Goal: Task Accomplishment & Management: Manage account settings

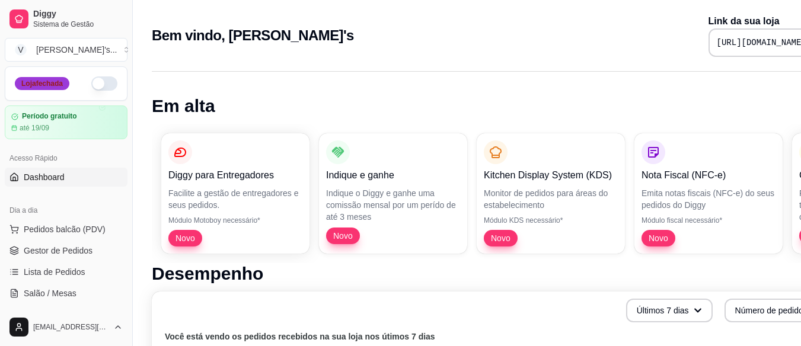
click at [38, 82] on div "Loja fechada" at bounding box center [42, 83] width 55 height 13
click at [91, 86] on button "button" at bounding box center [104, 83] width 26 height 14
click at [73, 251] on span "Gestor de Pedidos" at bounding box center [58, 251] width 69 height 12
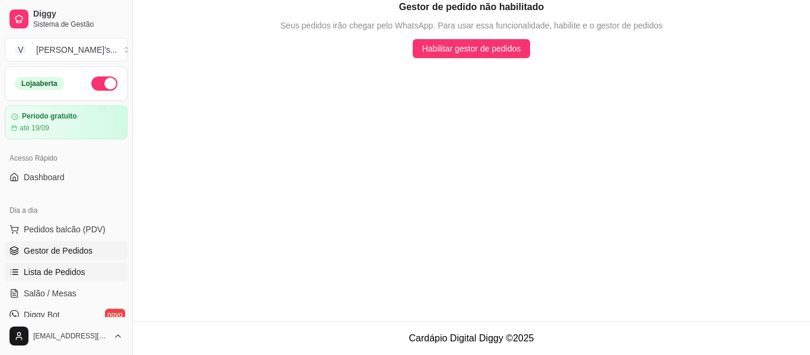
click at [71, 270] on span "Lista de Pedidos" at bounding box center [55, 272] width 62 height 12
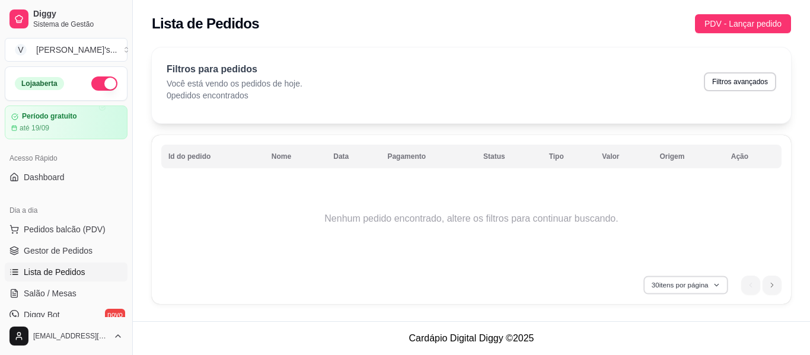
click at [693, 284] on button "30 itens por página" at bounding box center [685, 285] width 84 height 18
click at [753, 84] on button "Filtros avançados" at bounding box center [740, 81] width 70 height 18
select select "0"
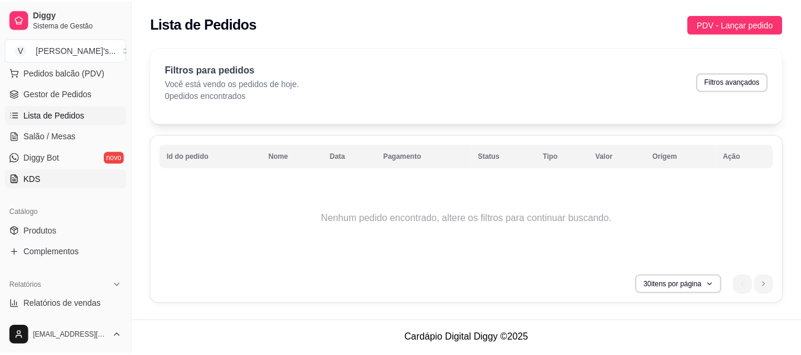
scroll to position [178, 0]
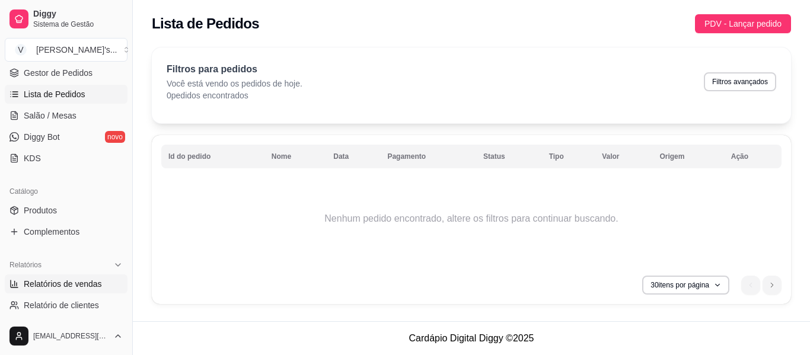
click at [75, 280] on span "Relatórios de vendas" at bounding box center [63, 284] width 78 height 12
select select "ALL"
select select "0"
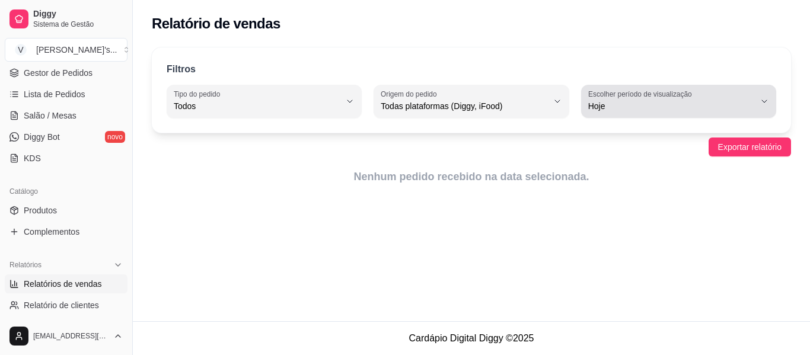
click at [628, 101] on span "Hoje" at bounding box center [671, 106] width 167 height 12
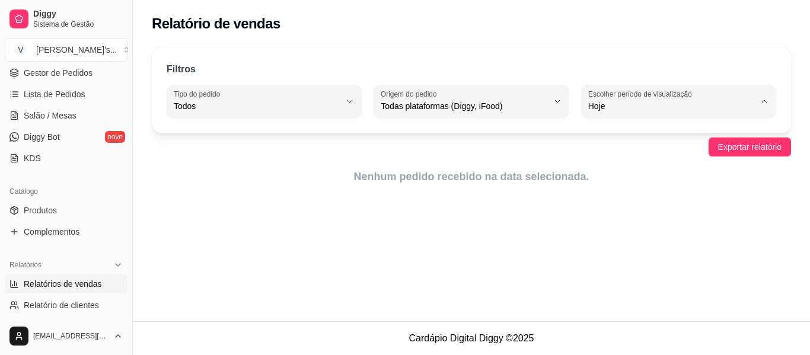
click at [612, 175] on span "7 dias" at bounding box center [673, 173] width 158 height 11
type input "7"
select select "7"
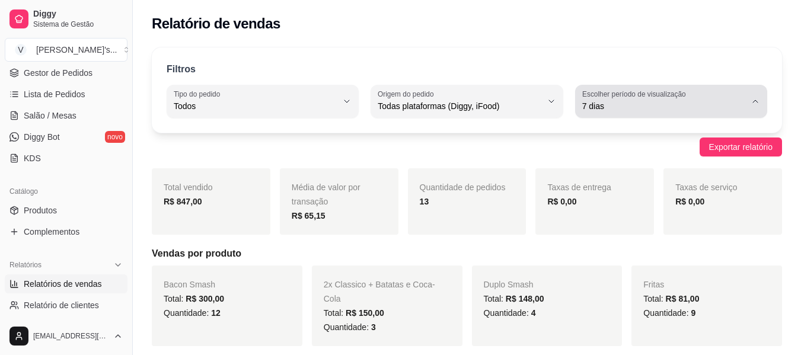
click at [631, 110] on span "7 dias" at bounding box center [664, 106] width 164 height 12
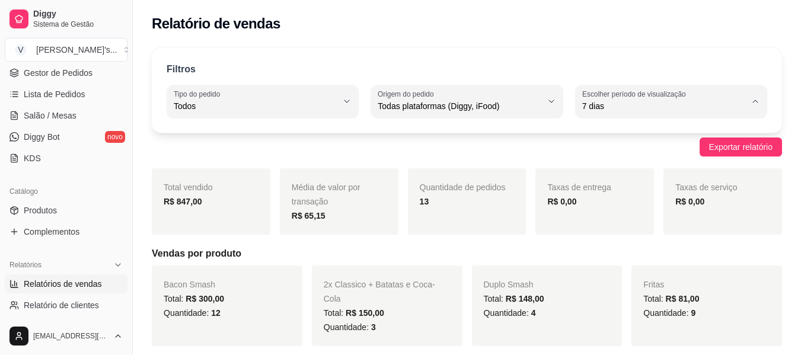
click at [618, 133] on span "Hoje" at bounding box center [664, 134] width 155 height 11
type input "0"
select select "0"
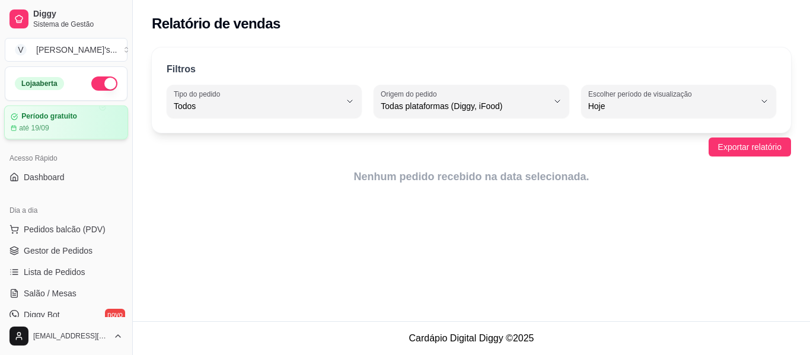
click at [96, 119] on div "Período gratuito" at bounding box center [66, 116] width 111 height 9
click at [45, 175] on span "Dashboard" at bounding box center [44, 177] width 41 height 12
